Goal: Check status: Check status

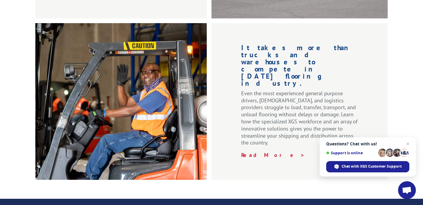
scroll to position [767, 0]
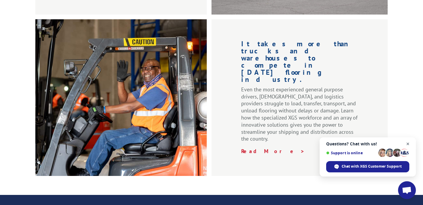
click at [410, 145] on span "Open chat" at bounding box center [407, 144] width 7 height 7
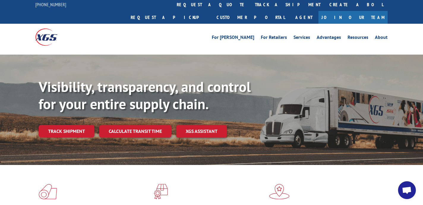
scroll to position [0, 0]
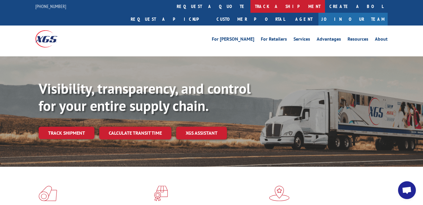
click at [251, 7] on link "track a shipment" at bounding box center [288, 6] width 75 height 13
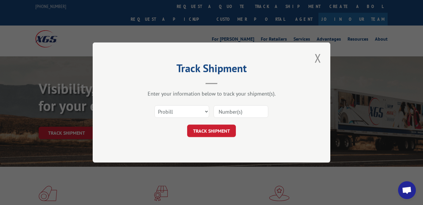
click at [231, 113] on input at bounding box center [241, 112] width 55 height 12
paste input "17534488"
type input "17534488"
click at [188, 116] on select "Select category... Probill BOL PO" at bounding box center [182, 112] width 55 height 12
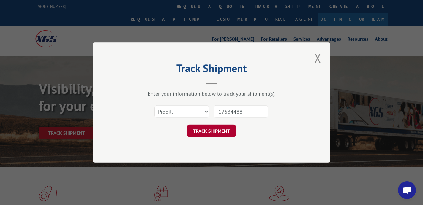
click at [209, 128] on button "TRACK SHIPMENT" at bounding box center [211, 131] width 49 height 12
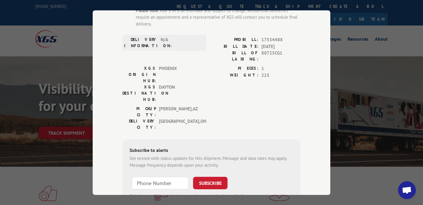
scroll to position [79, 0]
click at [162, 177] on input "+1 (___) ___-____" at bounding box center [160, 183] width 56 height 12
type input "[PHONE_NUMBER]"
click at [212, 177] on button "SUBSCRIBE" at bounding box center [210, 183] width 34 height 12
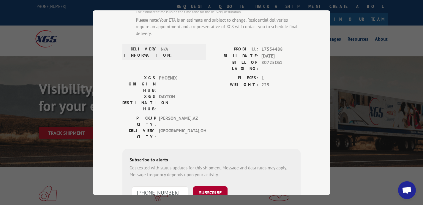
scroll to position [74, 0]
